Goal: Information Seeking & Learning: Learn about a topic

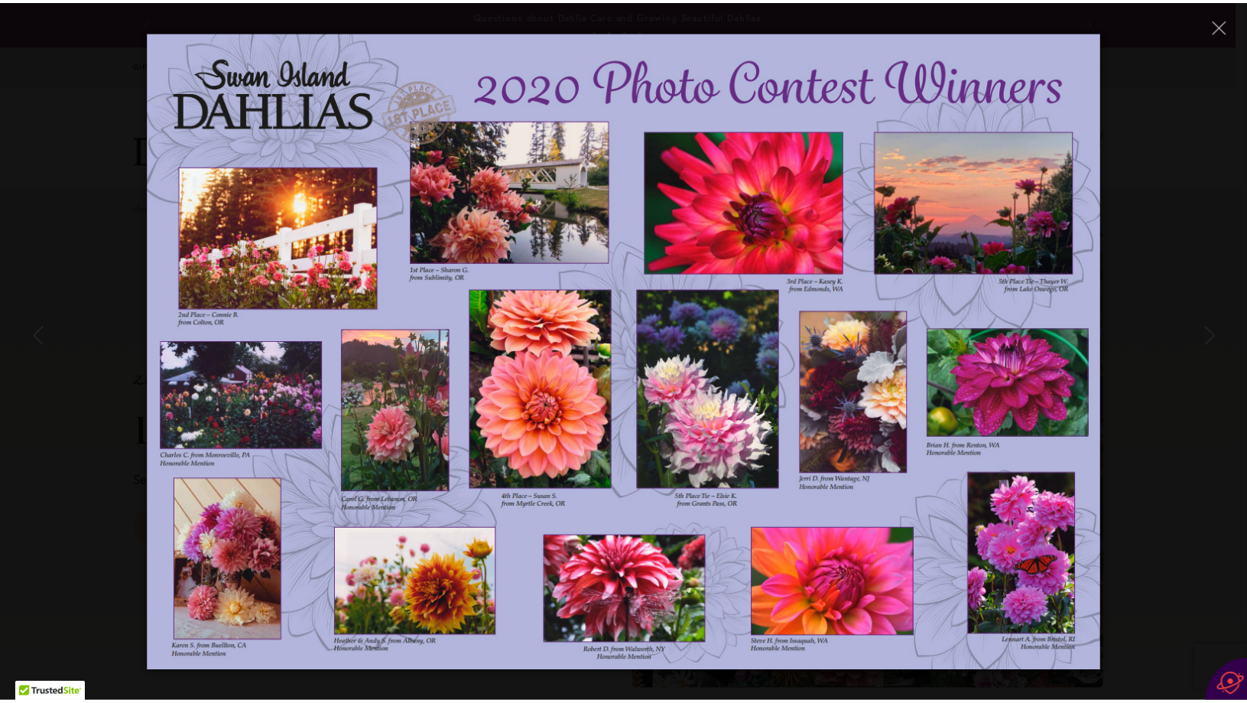
scroll to position [4017, 0]
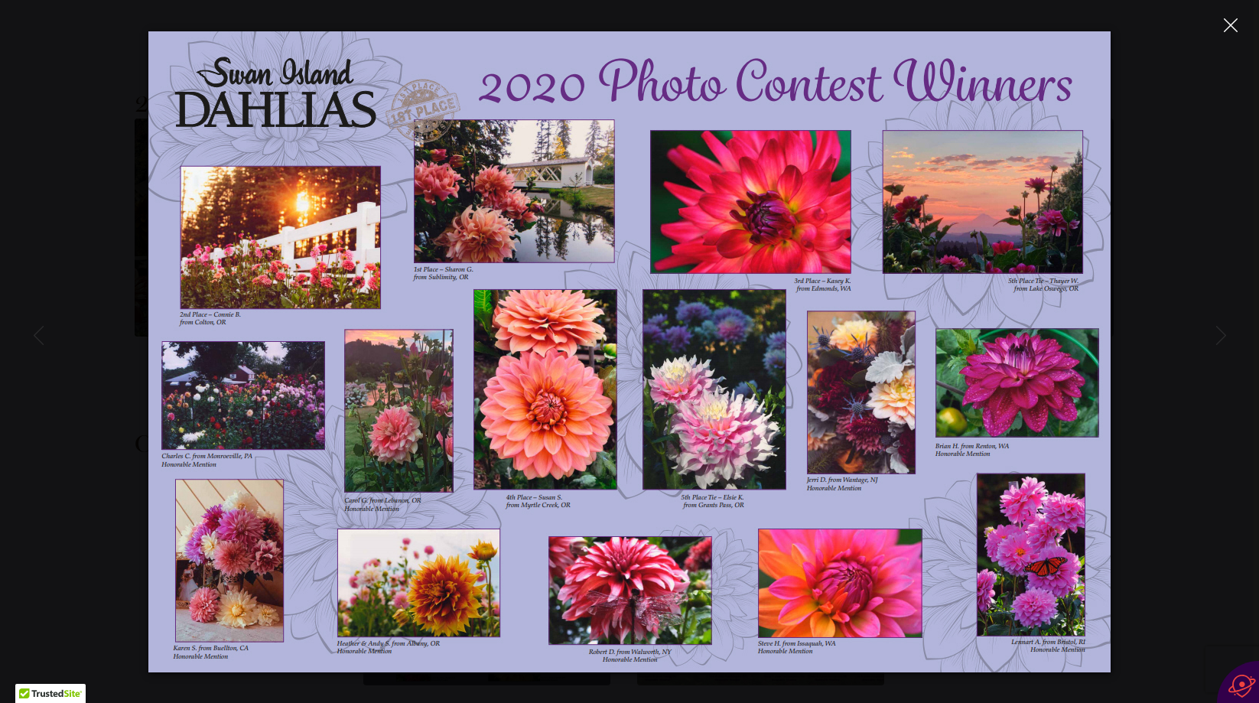
click at [1225, 15] on button "Close" at bounding box center [1230, 24] width 27 height 27
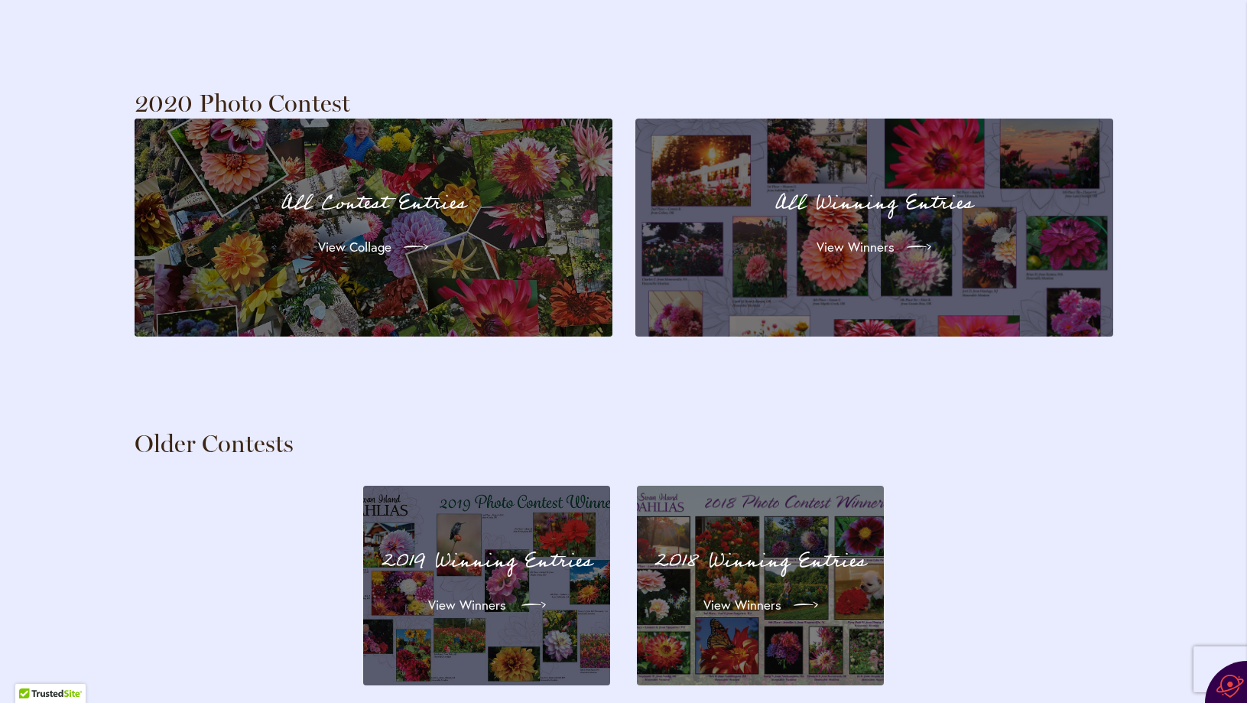
click at [488, 545] on p "2019 Winning Entries" at bounding box center [487, 561] width 210 height 32
click at [490, 596] on span "View Winners" at bounding box center [467, 605] width 78 height 18
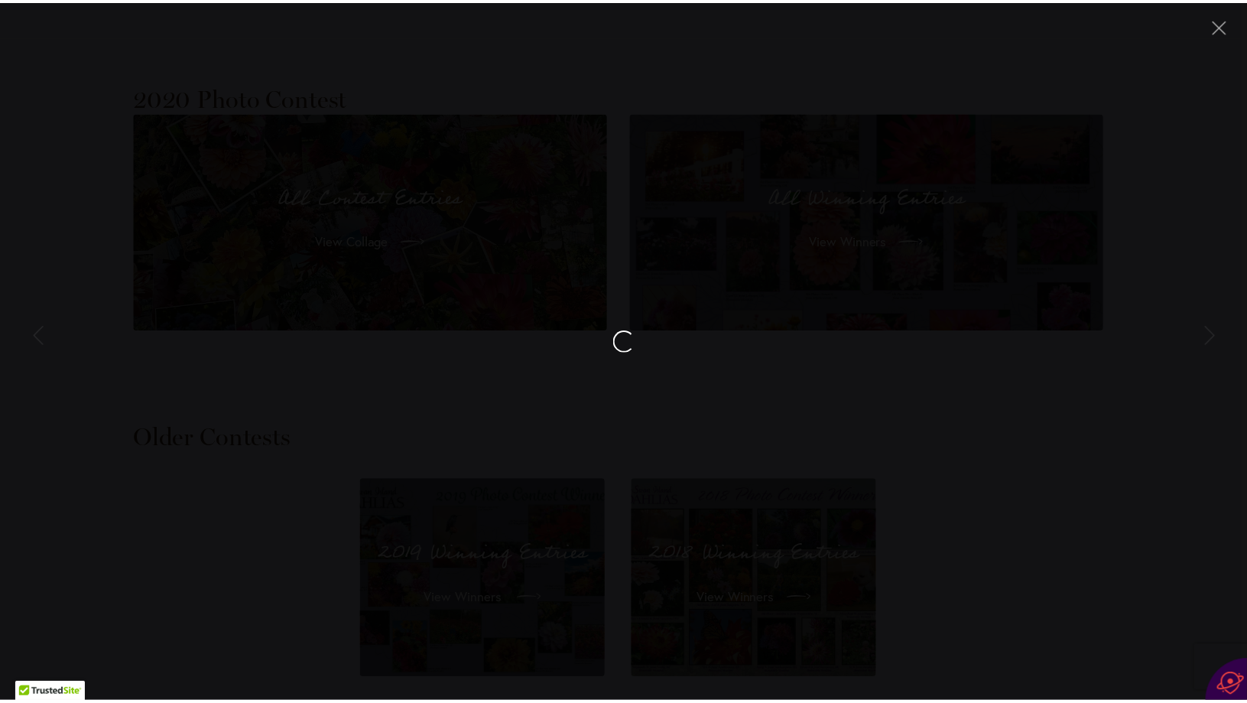
scroll to position [4247, 0]
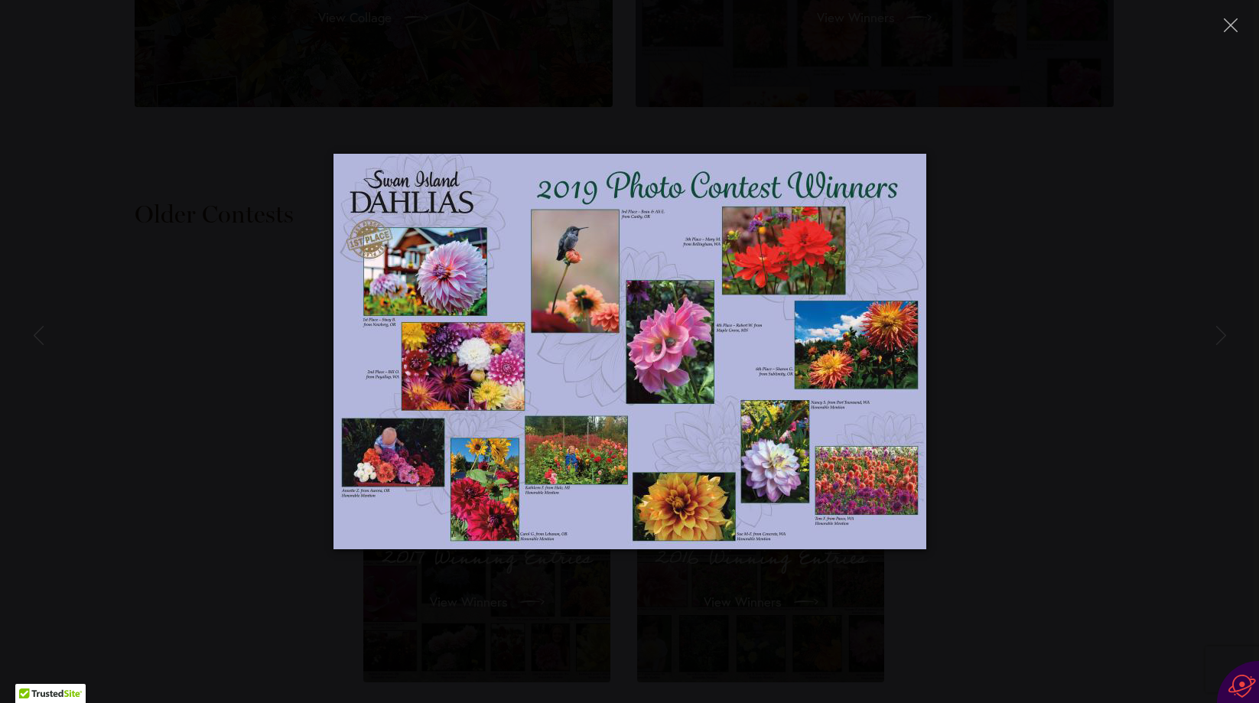
click at [453, 363] on img at bounding box center [629, 351] width 593 height 395
click at [559, 366] on img at bounding box center [629, 351] width 593 height 395
click at [1226, 26] on icon "Close" at bounding box center [1231, 25] width 14 height 14
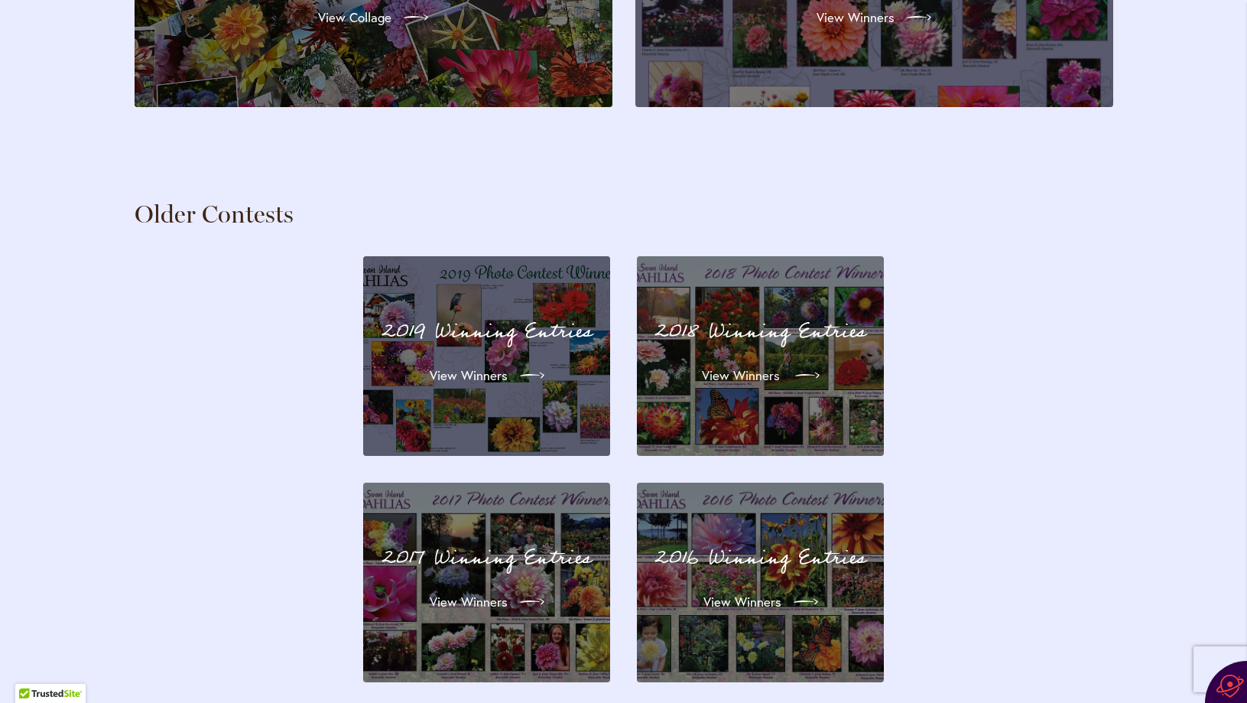
click at [753, 366] on span "View Winners" at bounding box center [741, 375] width 78 height 18
click at [812, 363] on icon at bounding box center [807, 375] width 24 height 24
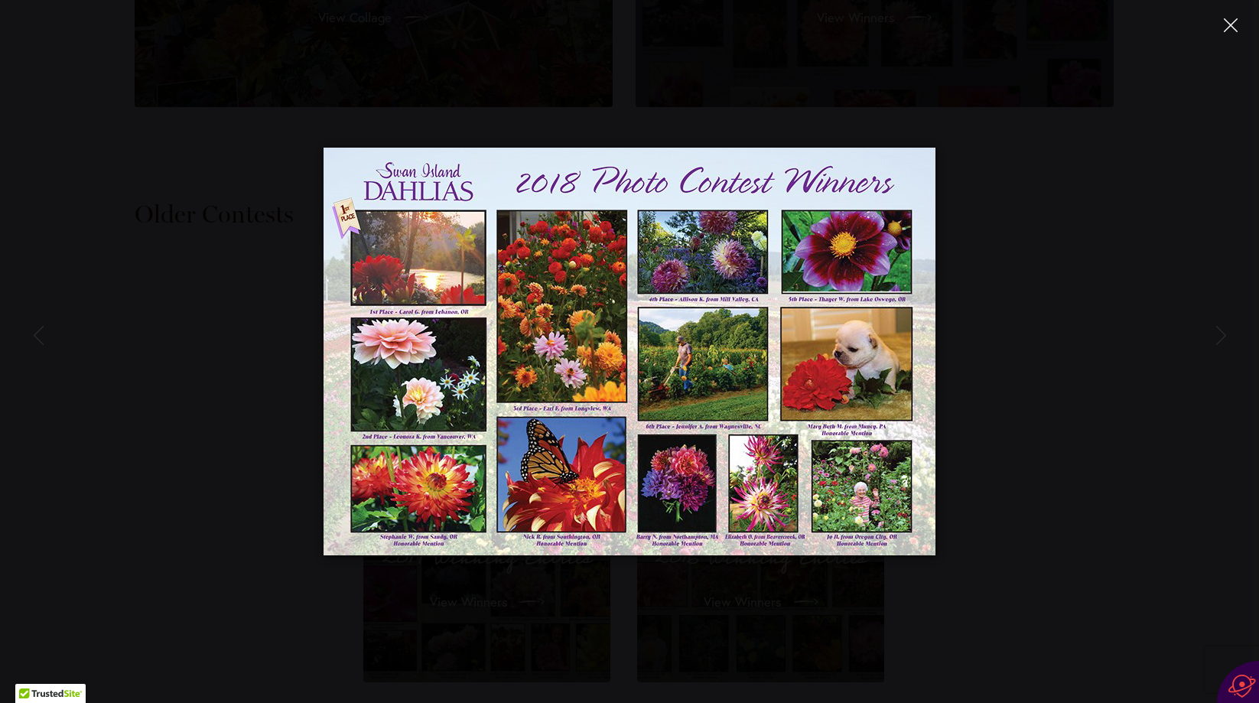
click at [1228, 19] on icon "Close" at bounding box center [1231, 25] width 14 height 14
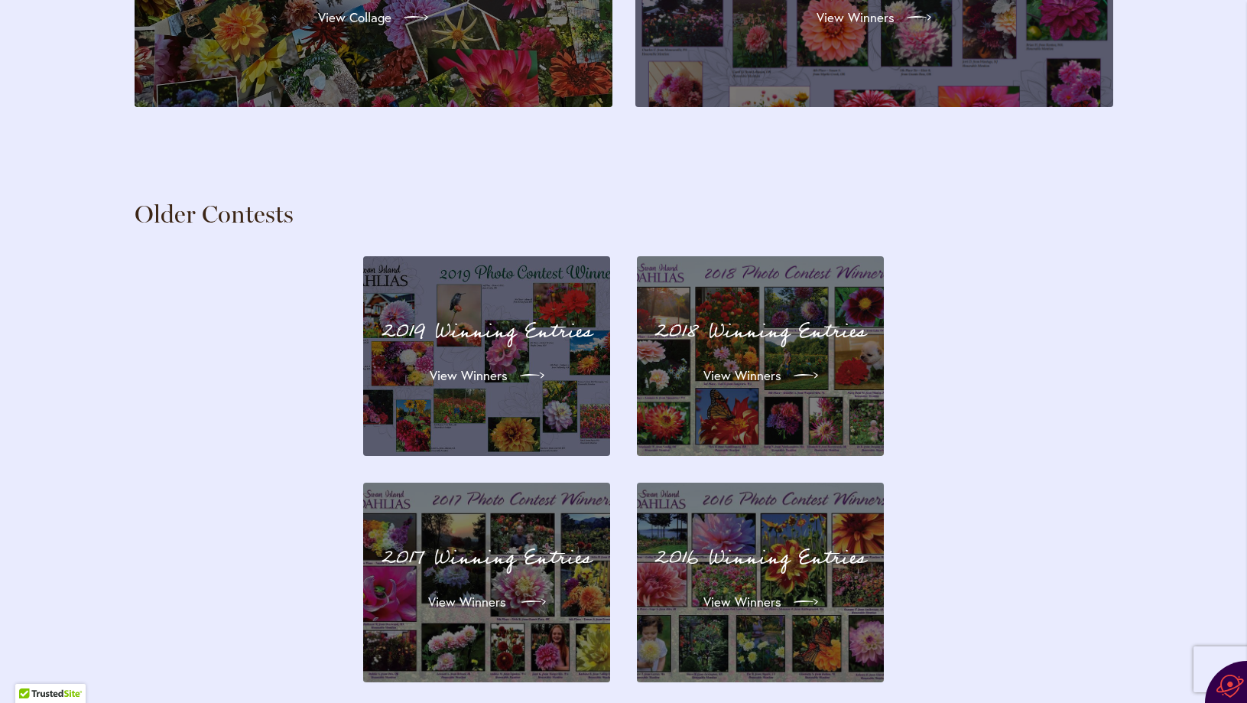
click at [522, 590] on icon at bounding box center [534, 602] width 24 height 24
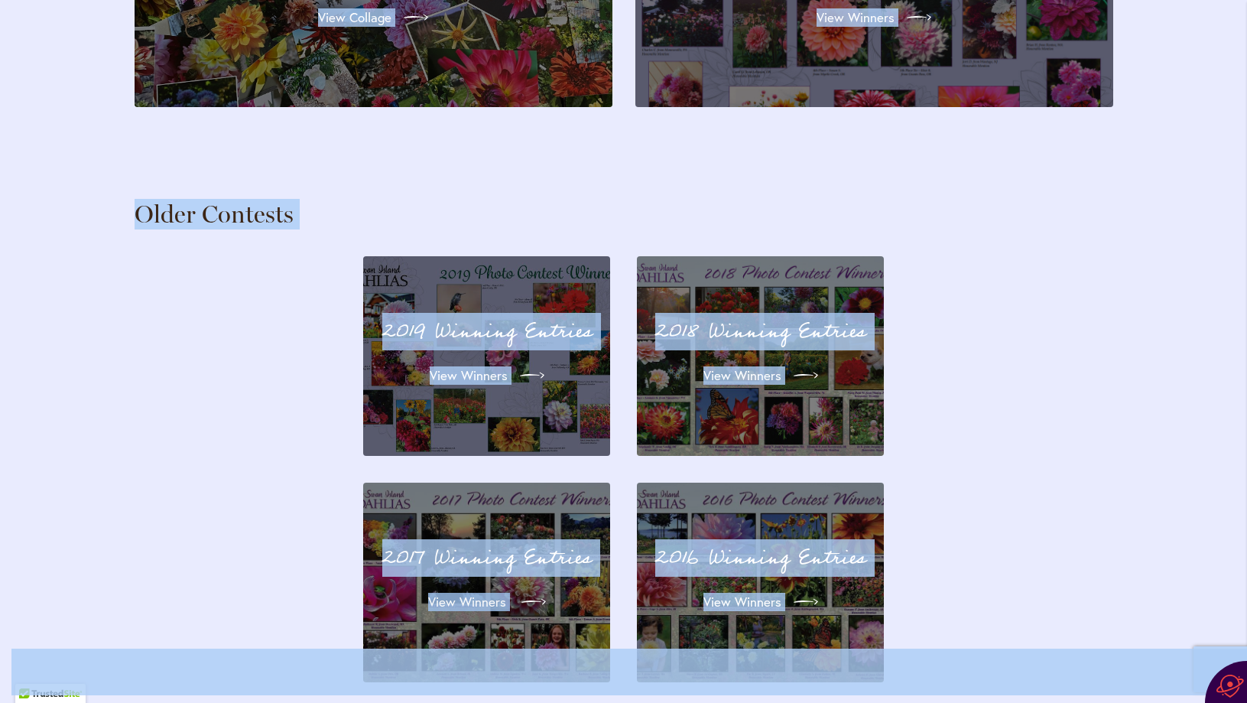
click at [532, 590] on icon at bounding box center [534, 602] width 24 height 24
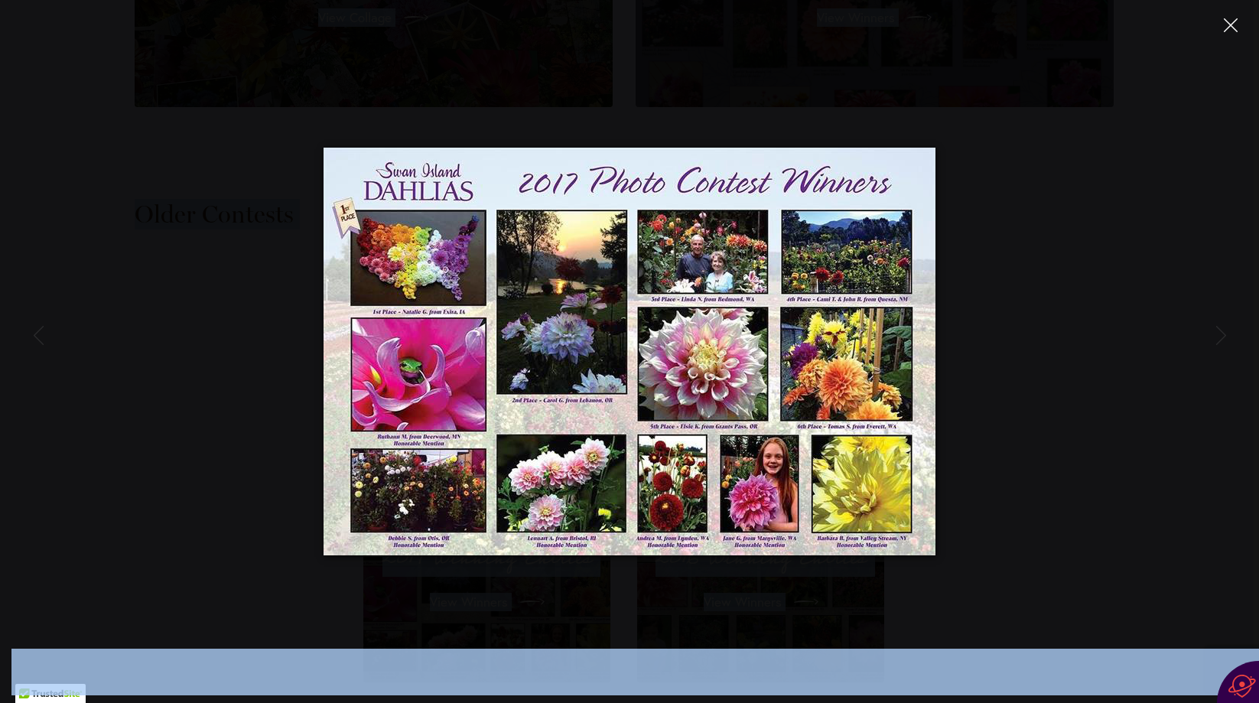
click at [1232, 27] on icon "Close" at bounding box center [1231, 25] width 14 height 14
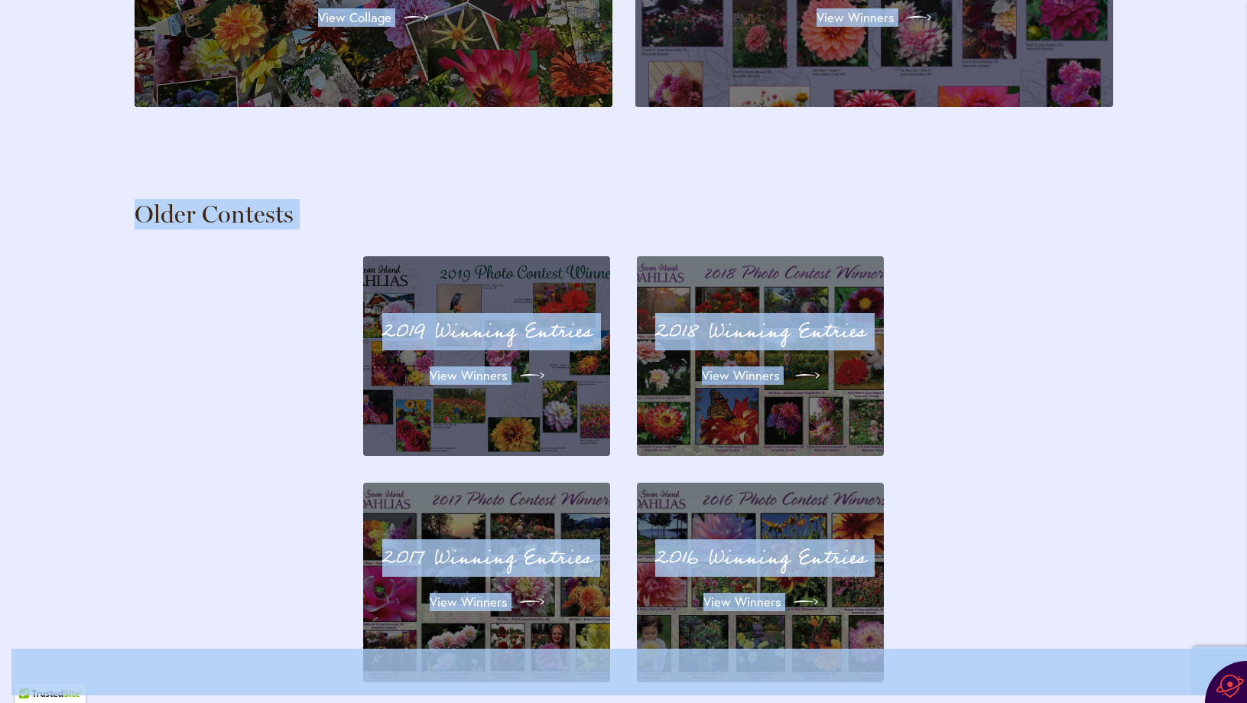
click at [813, 363] on icon at bounding box center [807, 375] width 24 height 24
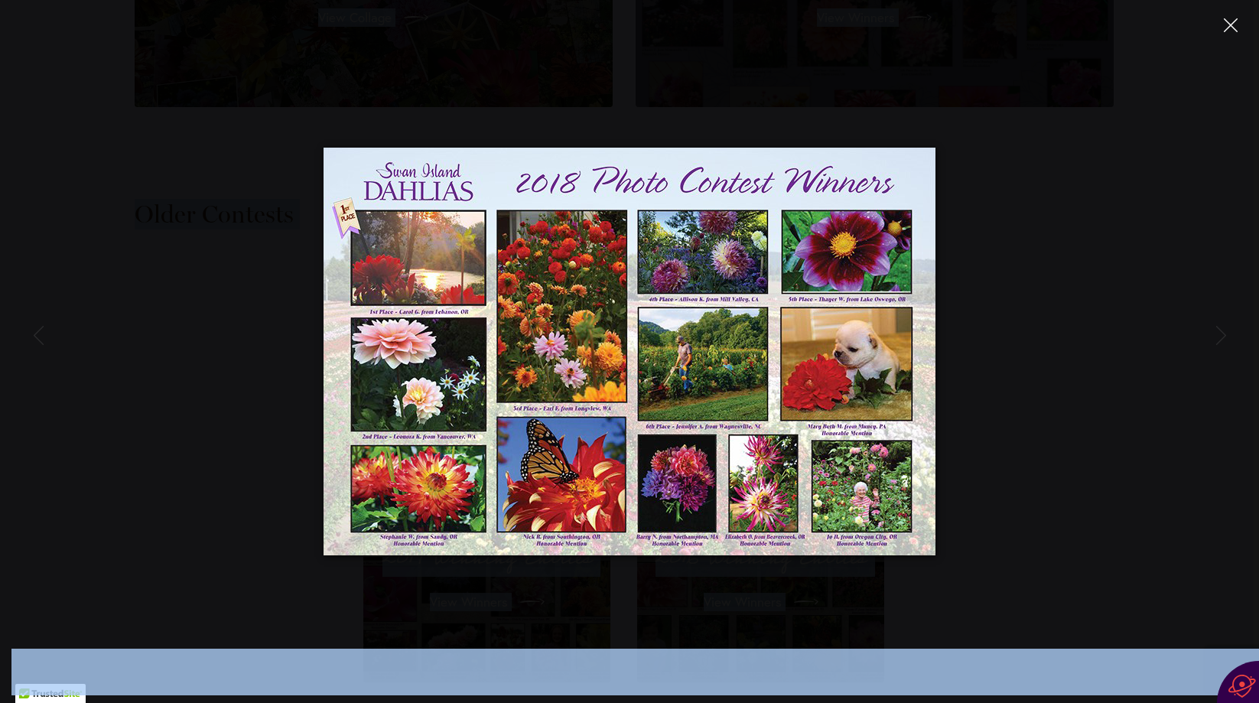
click at [1226, 16] on button "Close" at bounding box center [1230, 24] width 27 height 27
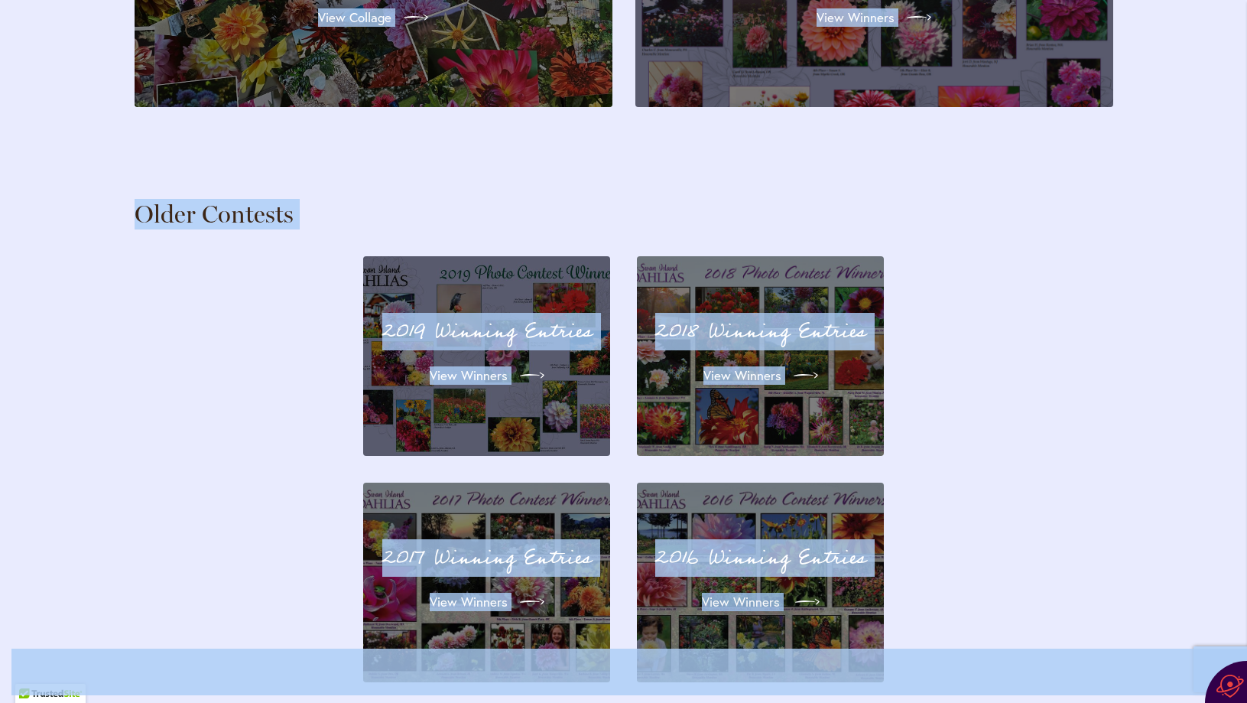
click at [795, 590] on icon at bounding box center [807, 602] width 24 height 24
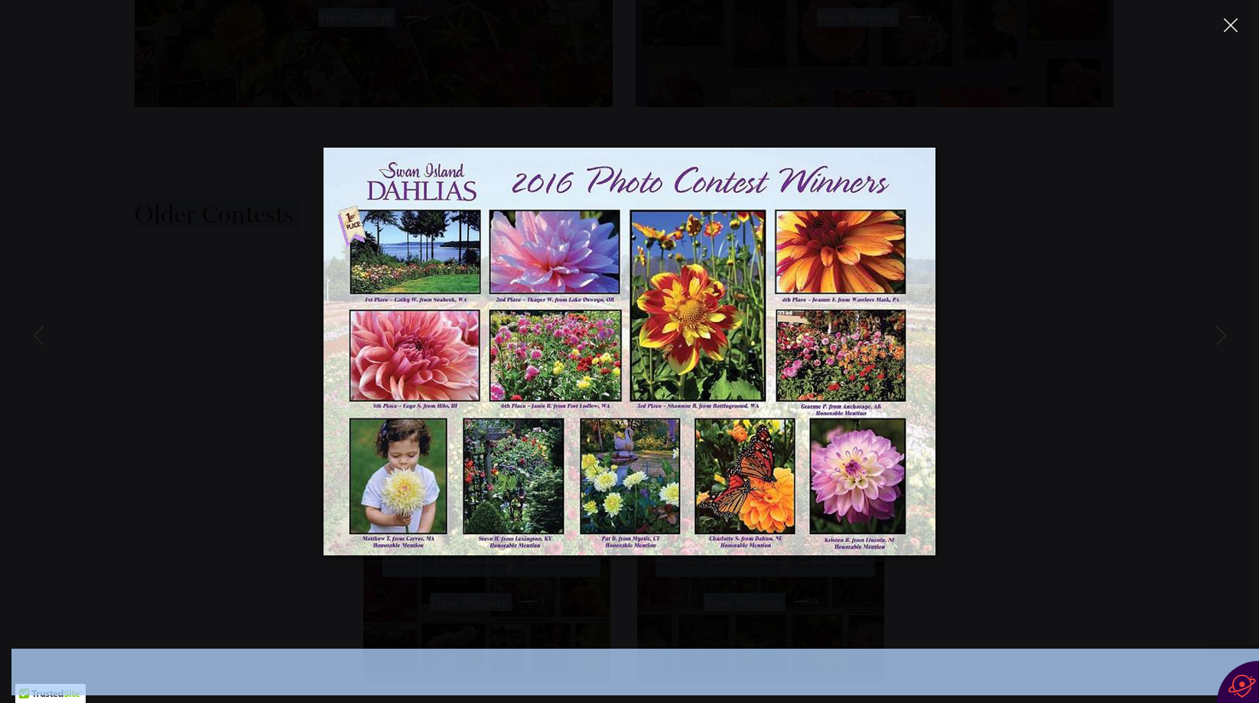
click at [1230, 26] on icon "Close" at bounding box center [1231, 25] width 14 height 14
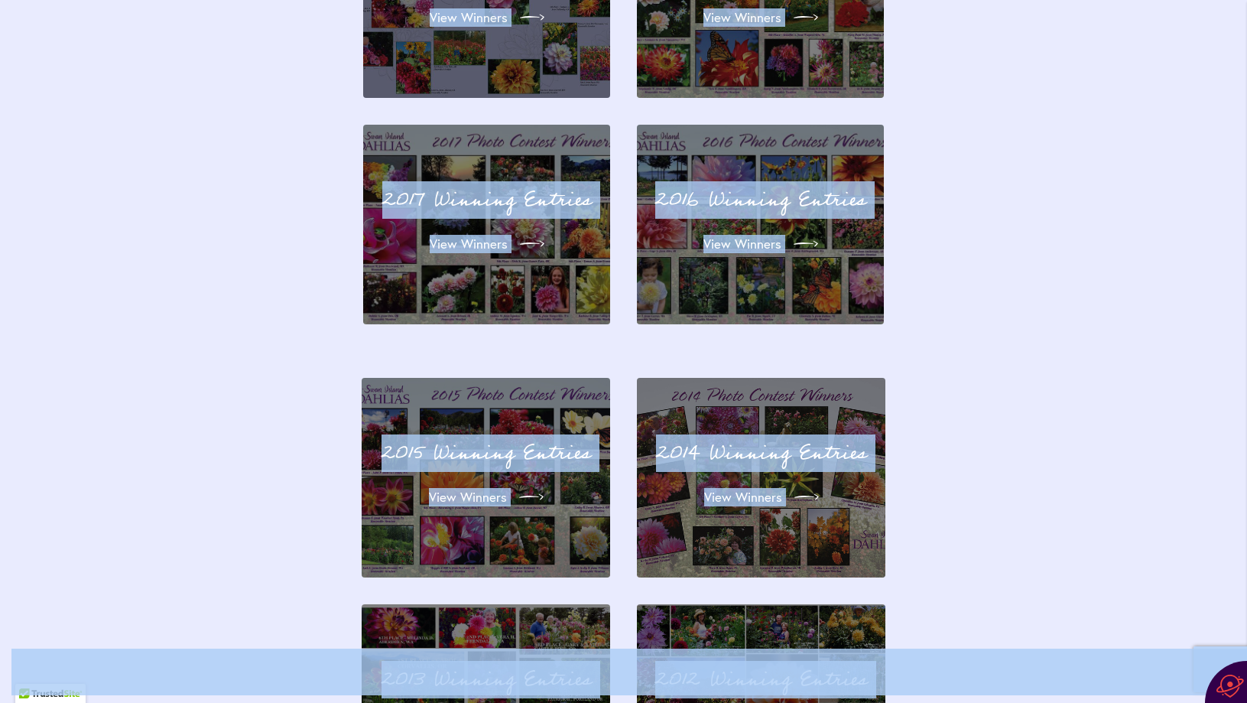
scroll to position [4629, 0]
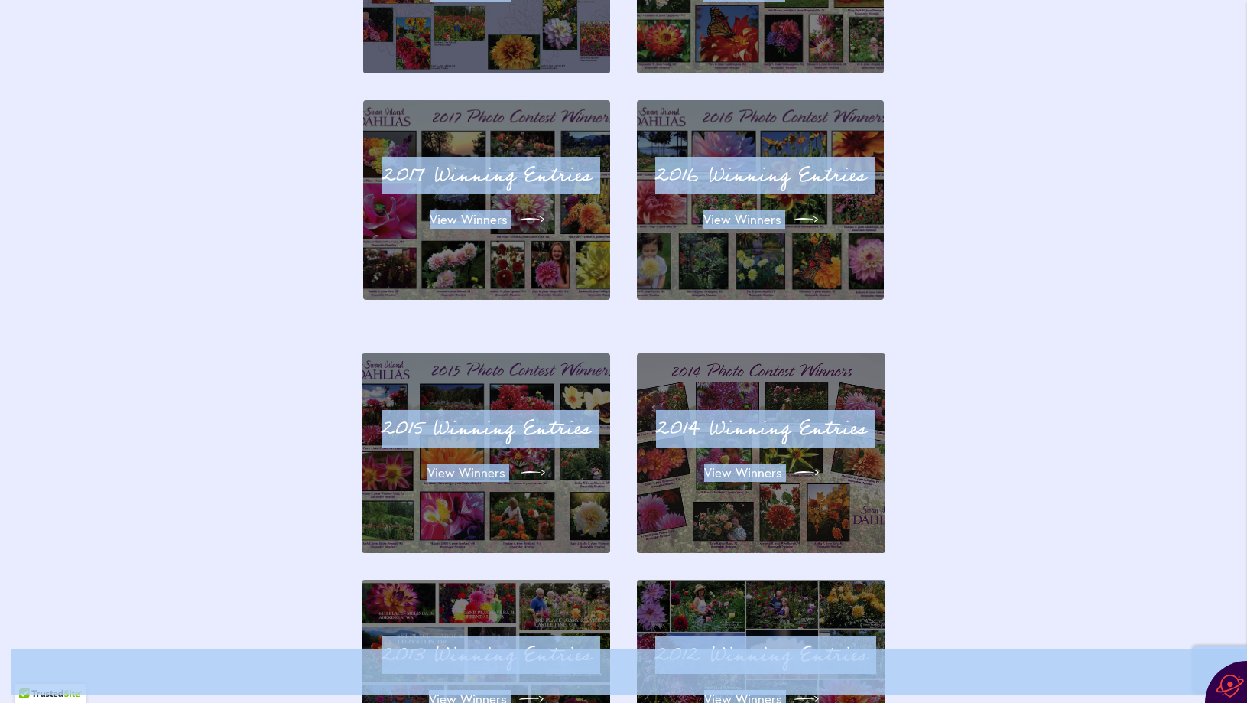
click at [526, 460] on icon at bounding box center [533, 472] width 24 height 24
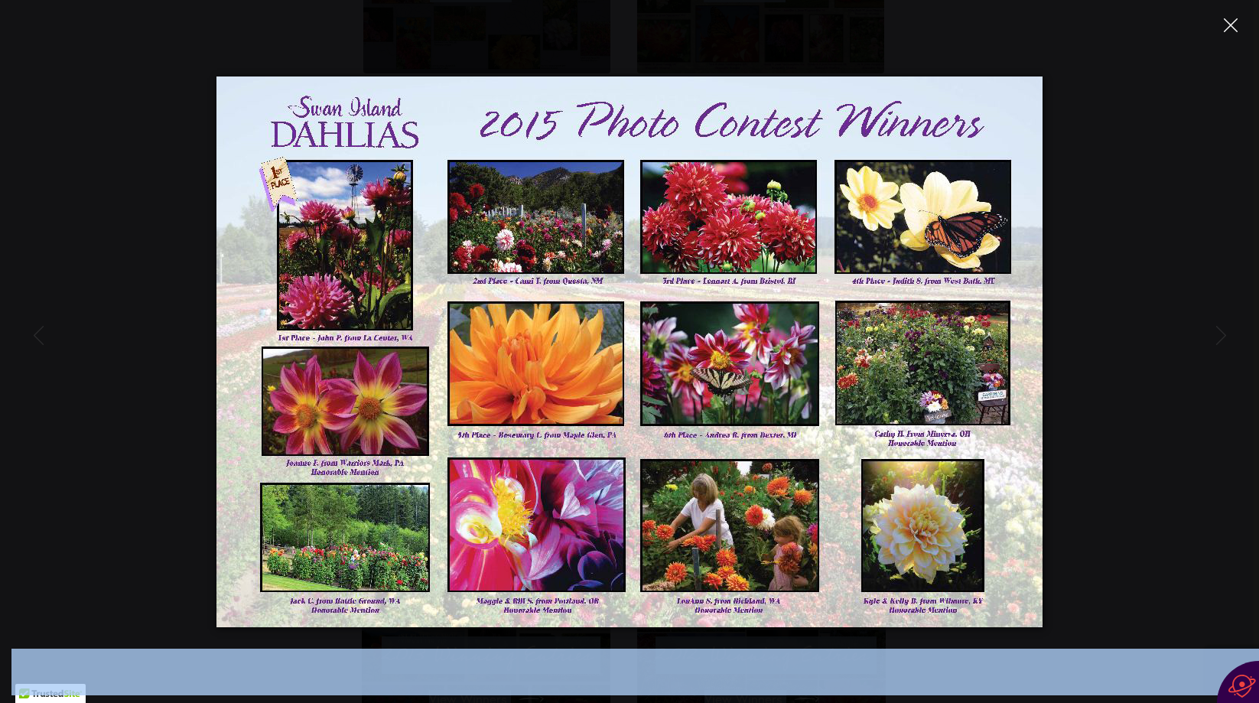
click at [1235, 17] on button "Close" at bounding box center [1230, 24] width 27 height 27
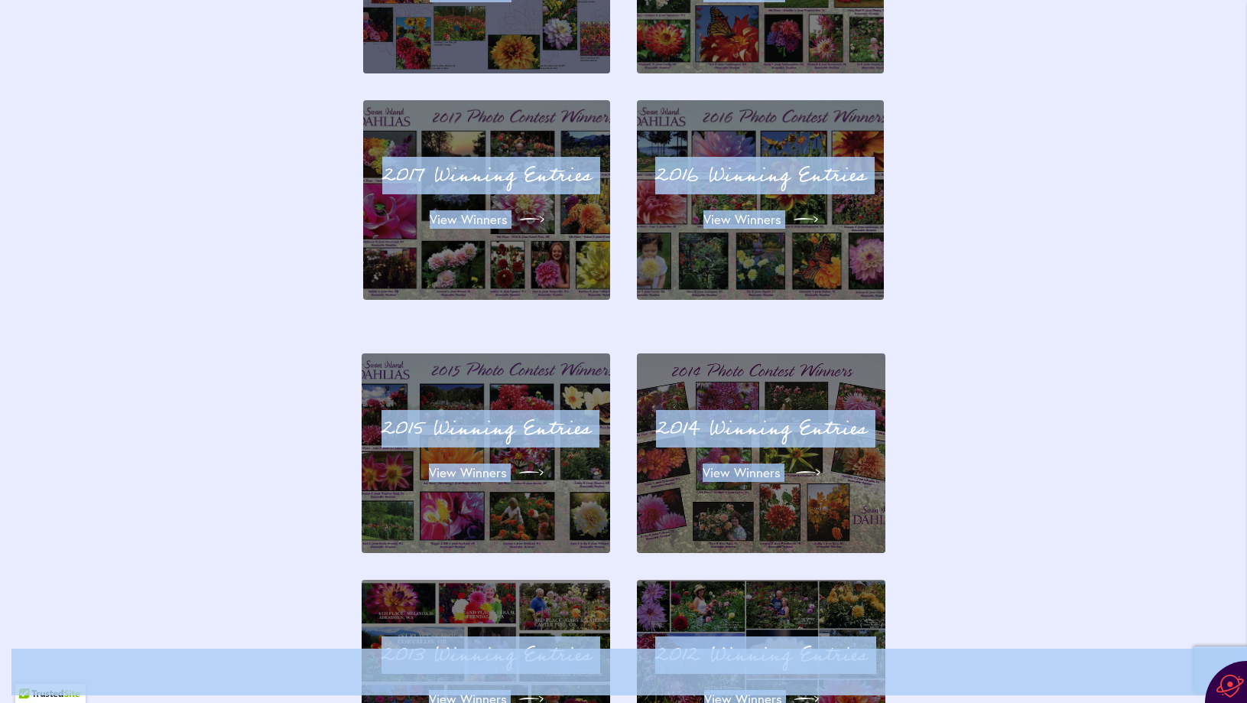
click at [797, 460] on icon at bounding box center [808, 472] width 24 height 24
click at [814, 460] on icon at bounding box center [808, 472] width 24 height 24
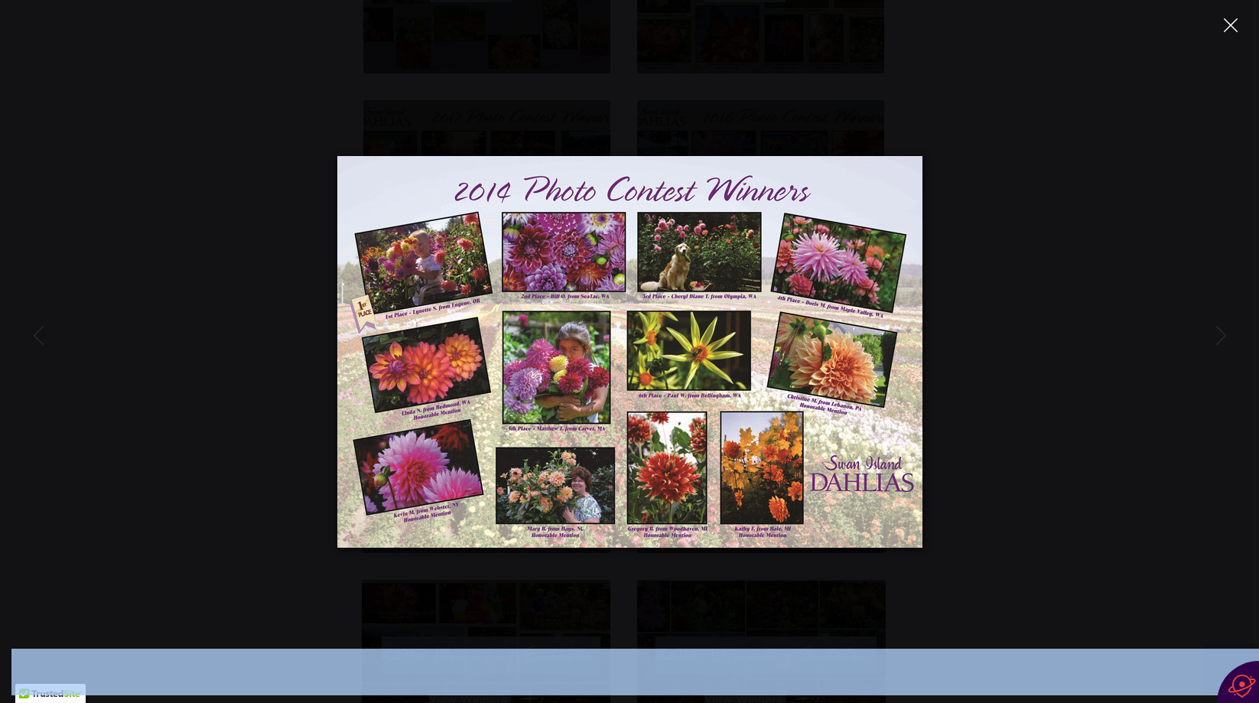
click at [1228, 21] on icon "Close" at bounding box center [1231, 25] width 14 height 14
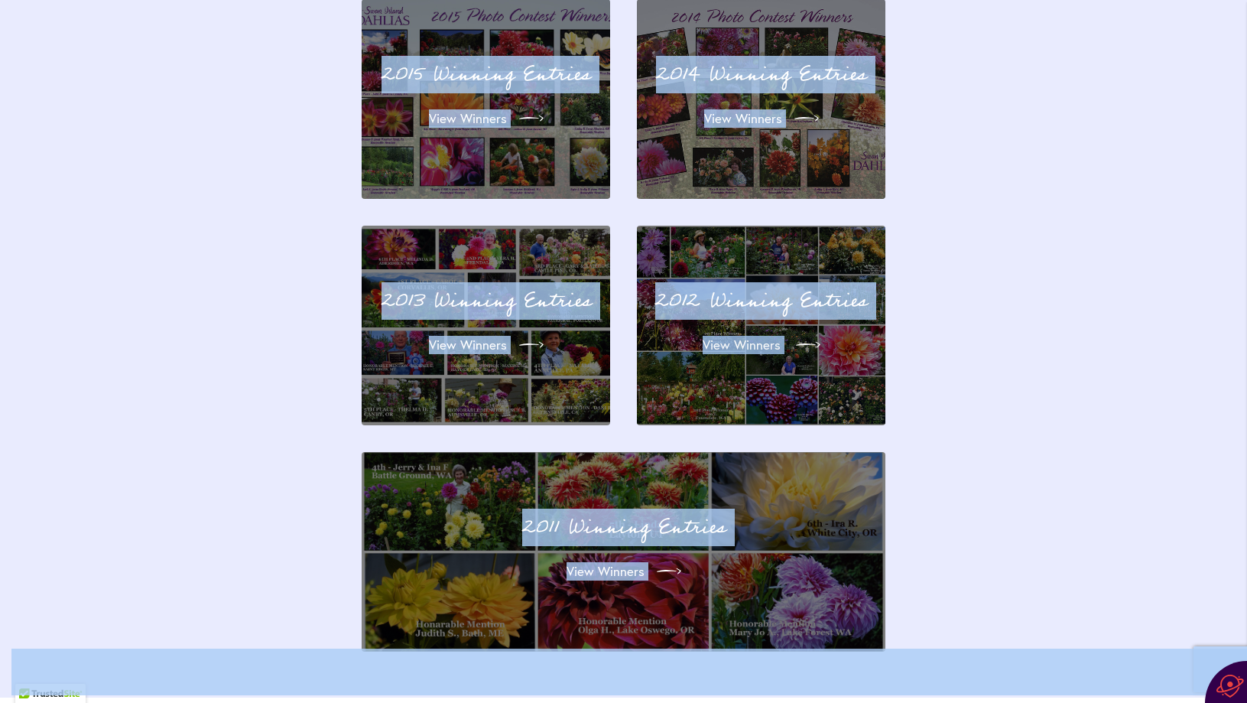
scroll to position [5011, 0]
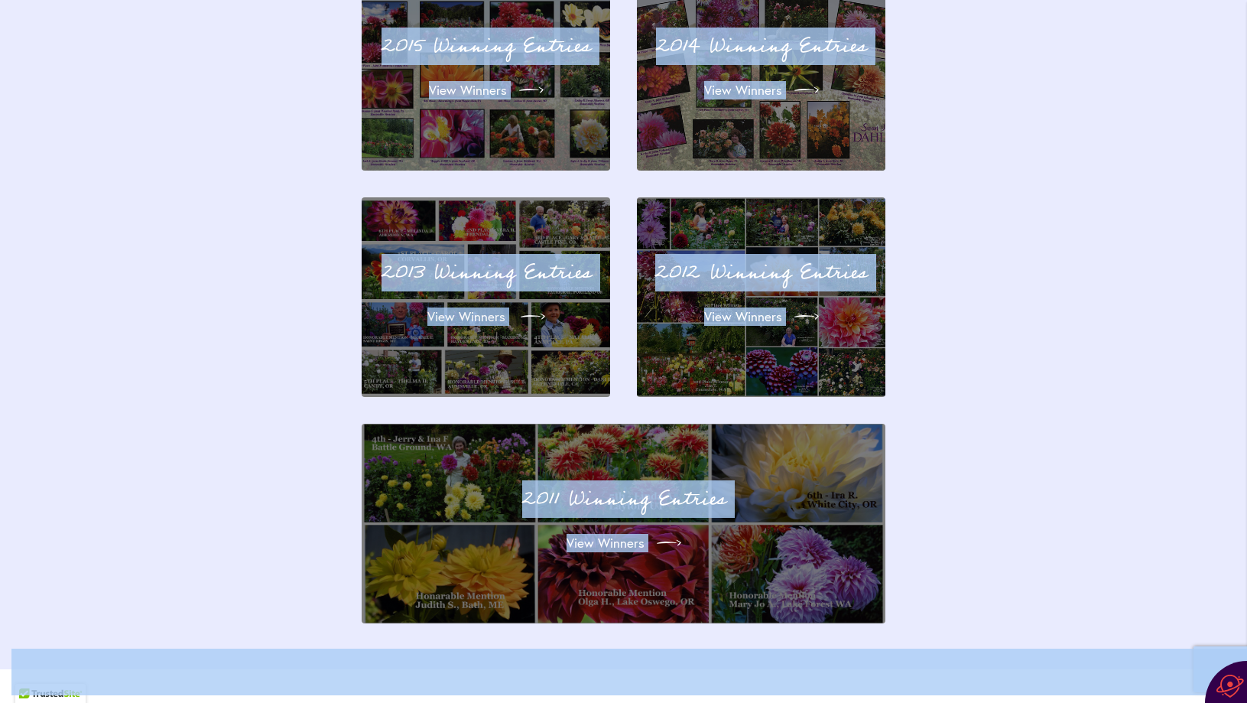
click at [530, 304] on icon at bounding box center [533, 316] width 24 height 24
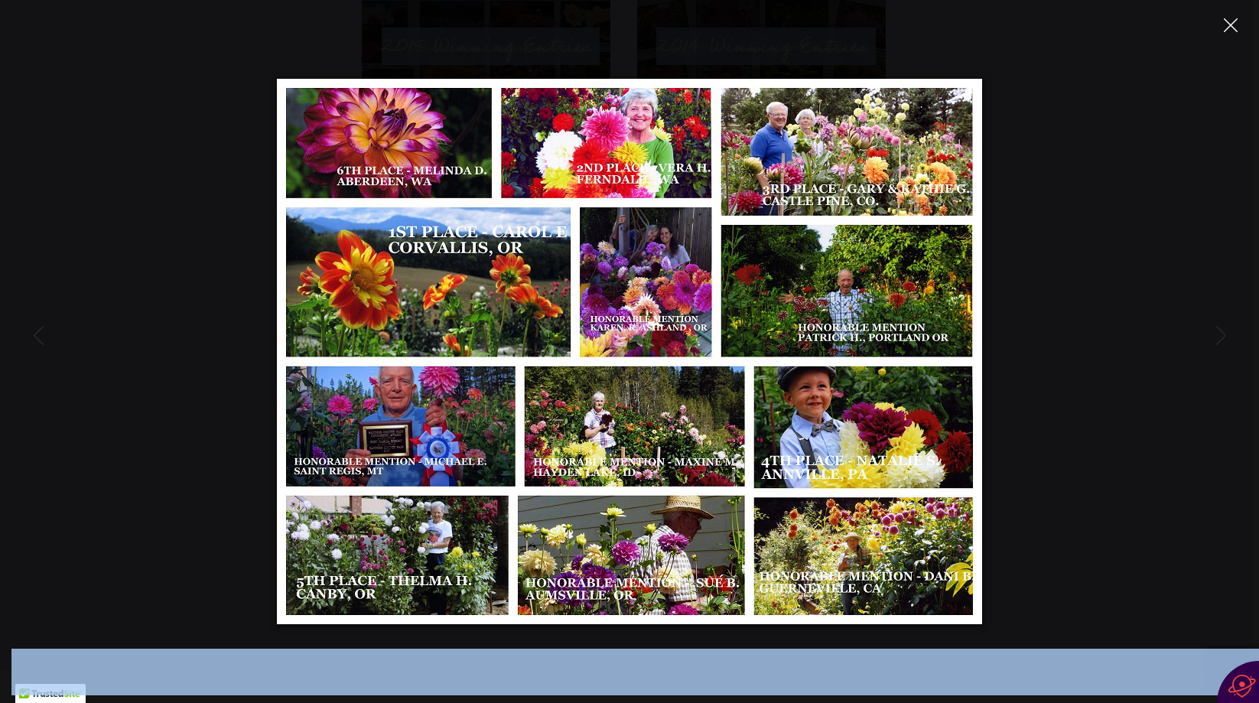
click at [1234, 22] on icon "Close" at bounding box center [1231, 25] width 14 height 14
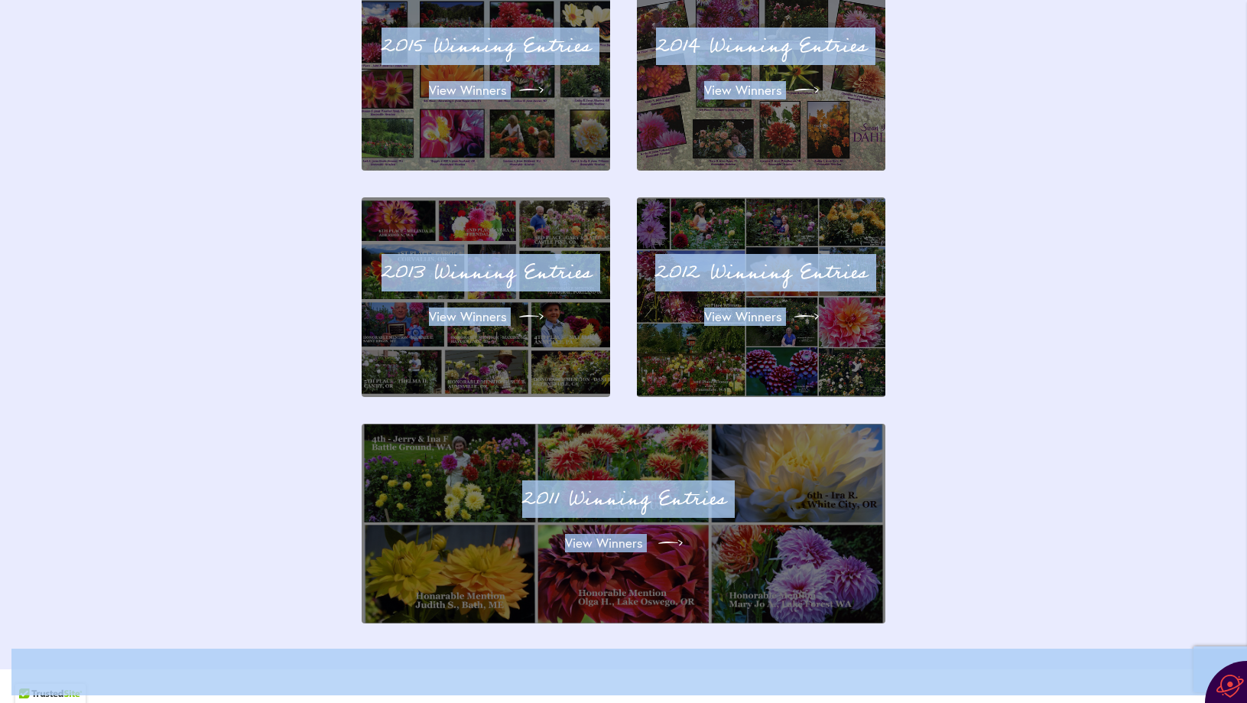
click at [659, 531] on icon at bounding box center [671, 543] width 24 height 24
click at [672, 531] on icon at bounding box center [671, 543] width 24 height 24
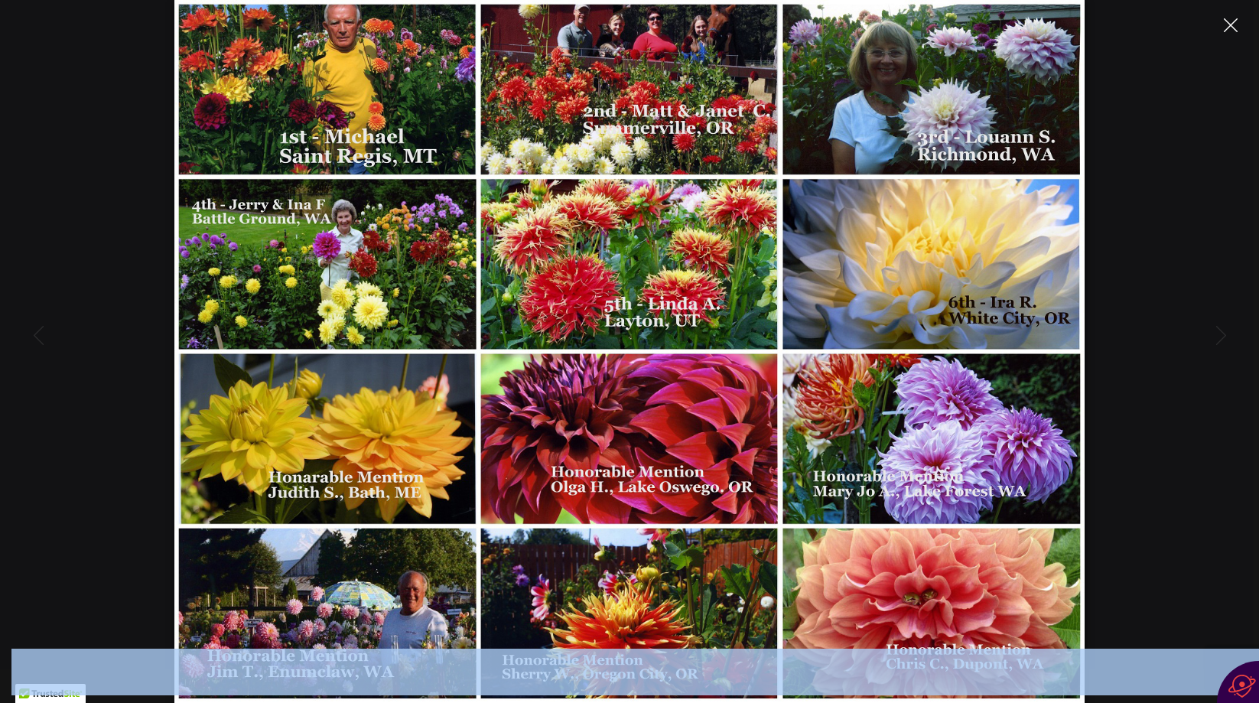
click at [1230, 19] on icon "Close" at bounding box center [1231, 25] width 14 height 14
